Goal: Navigation & Orientation: Find specific page/section

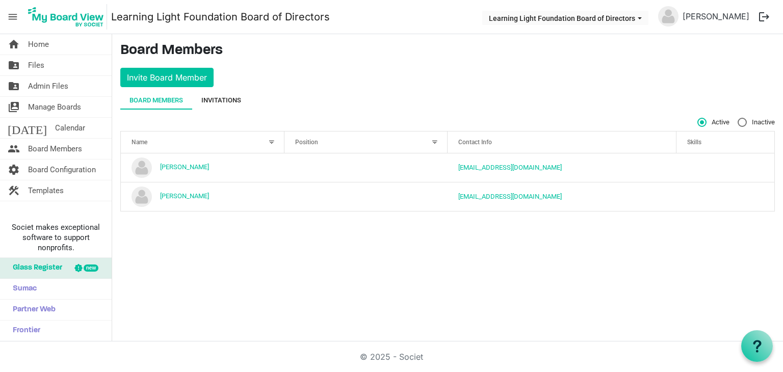
click at [220, 106] on div "Invitations" at bounding box center [221, 100] width 40 height 18
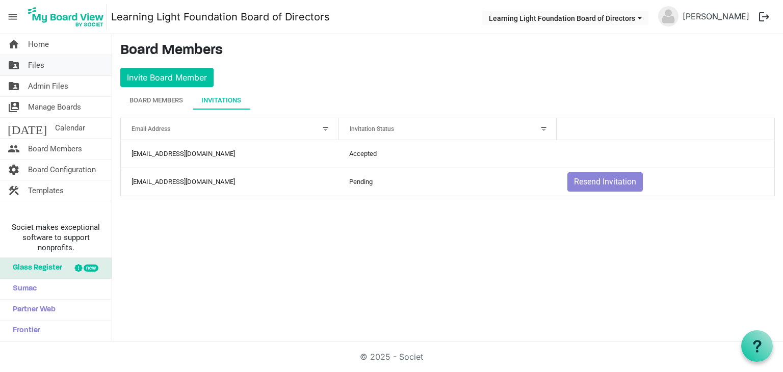
click at [88, 65] on link "folder_shared Files" at bounding box center [56, 65] width 112 height 20
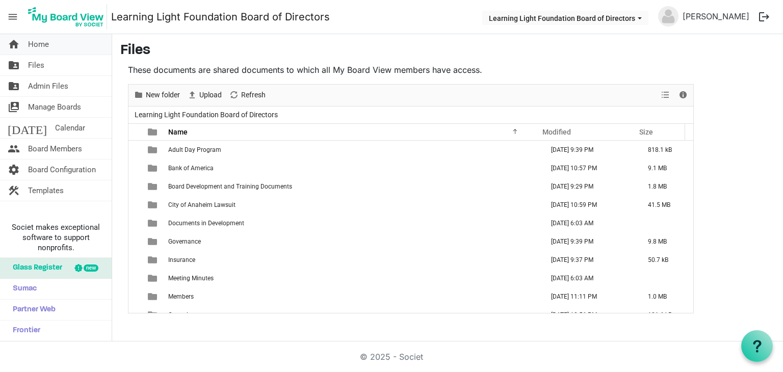
click at [55, 46] on link "home Home" at bounding box center [56, 44] width 112 height 20
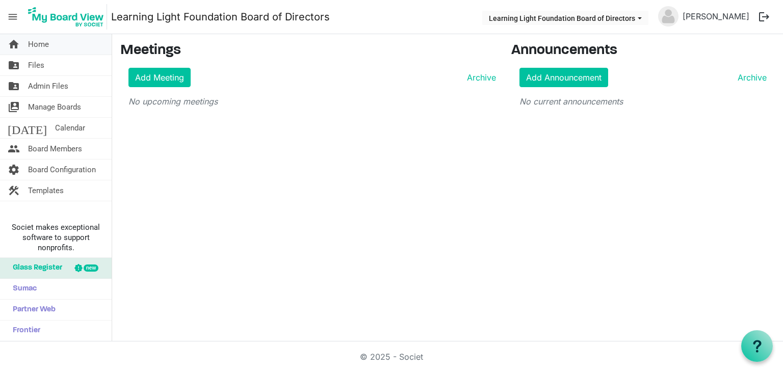
click at [63, 46] on link "home Home" at bounding box center [56, 44] width 112 height 20
click at [676, 65] on div "Announcements Add Announcement Archive No current announcements" at bounding box center [642, 78] width 279 height 73
